Goal: Task Accomplishment & Management: Use online tool/utility

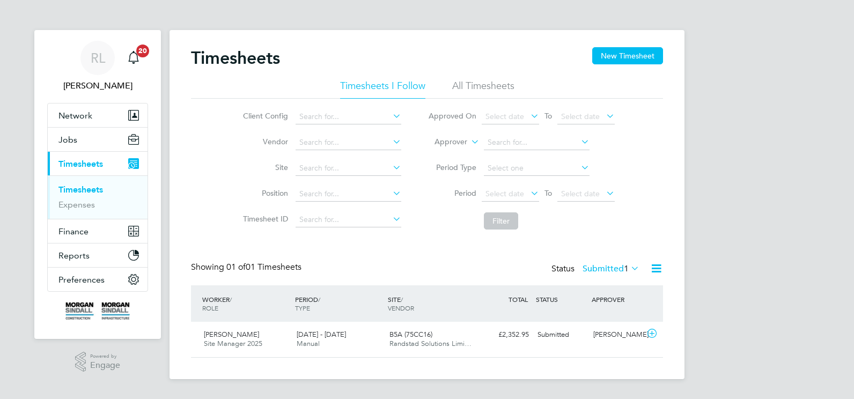
scroll to position [27, 93]
click at [221, 336] on span "[PERSON_NAME]" at bounding box center [231, 334] width 55 height 9
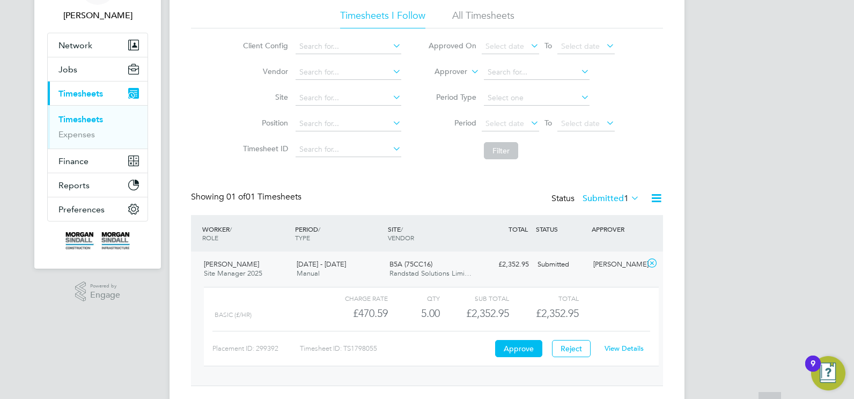
scroll to position [96, 0]
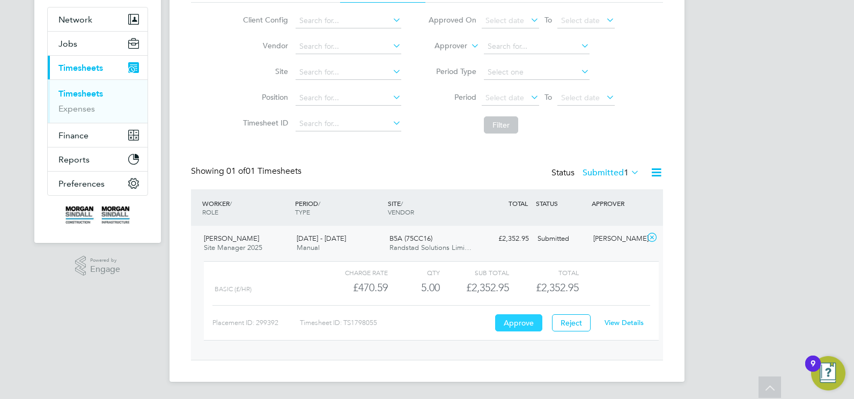
click at [520, 326] on button "Approve" at bounding box center [518, 322] width 47 height 17
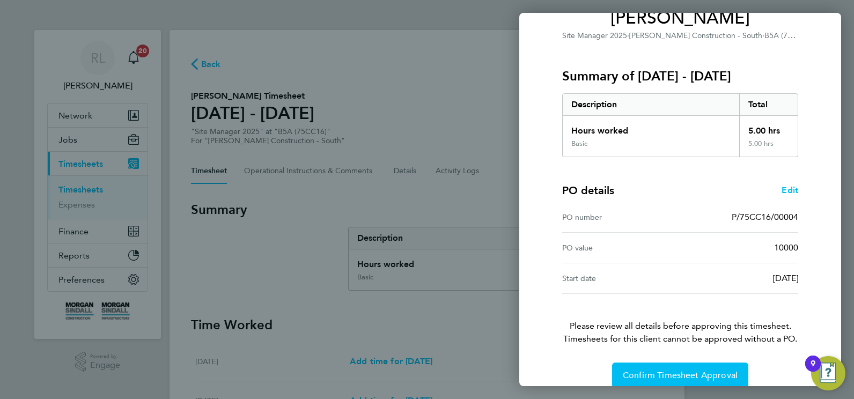
scroll to position [115, 0]
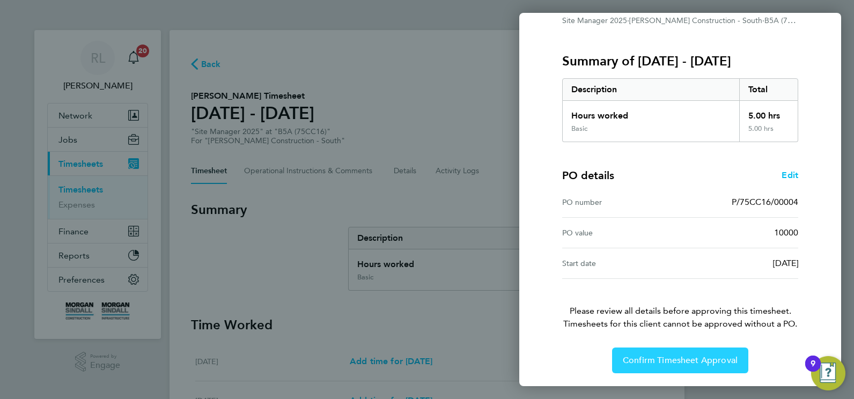
click at [658, 360] on span "Confirm Timesheet Approval" at bounding box center [680, 360] width 115 height 11
